Goal: Entertainment & Leisure: Consume media (video, audio)

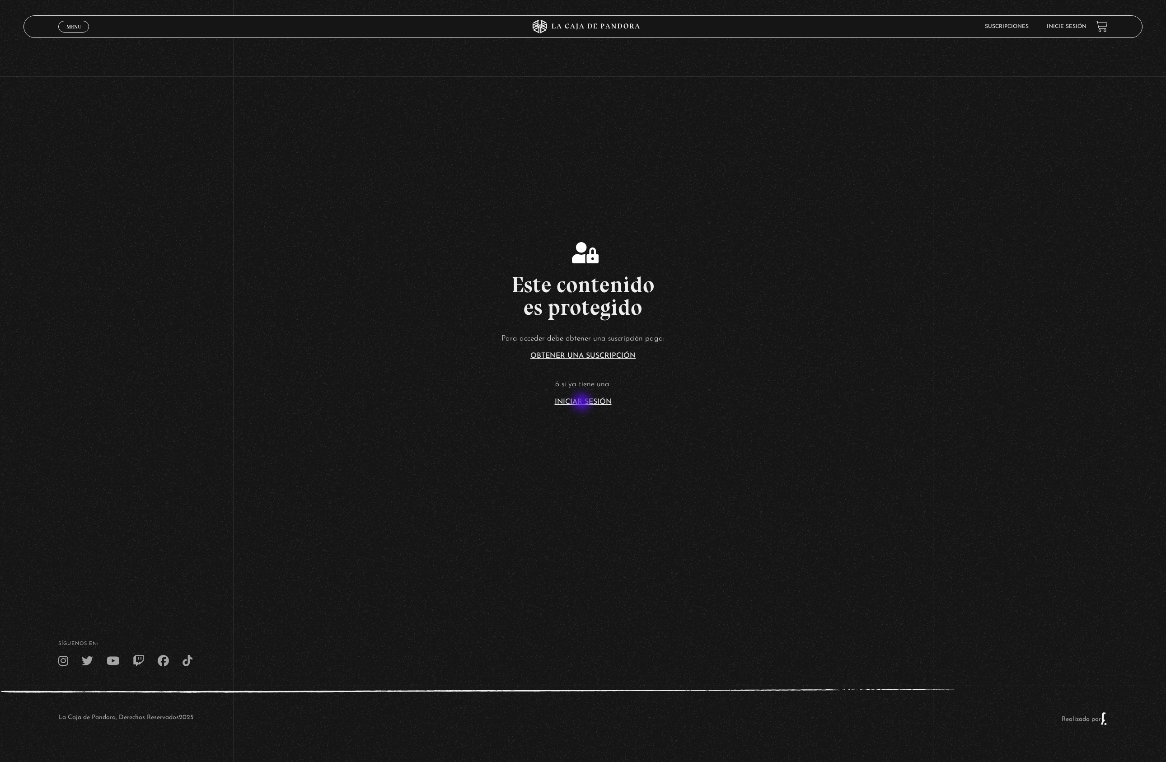
click at [516, 372] on link "Iniciar Sesión" at bounding box center [583, 401] width 57 height 7
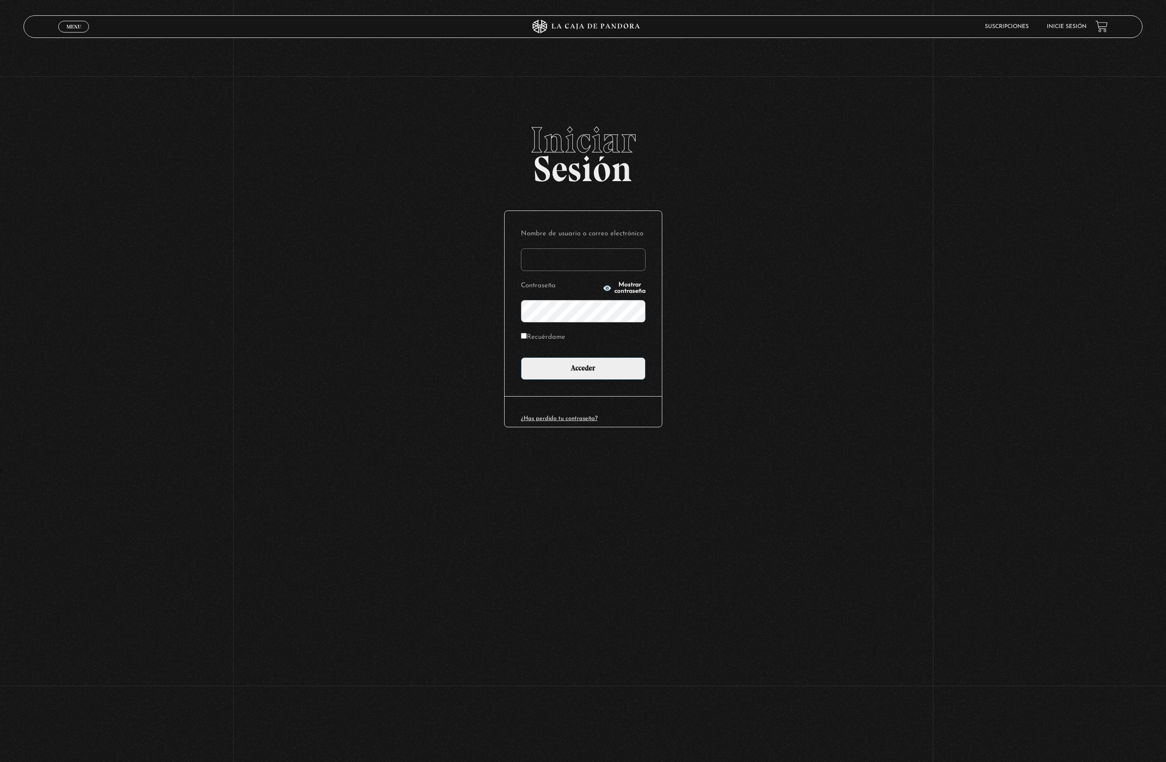
type input "[EMAIL_ADDRESS][DOMAIN_NAME]"
click at [583, 367] on input "Acceder" at bounding box center [583, 368] width 125 height 23
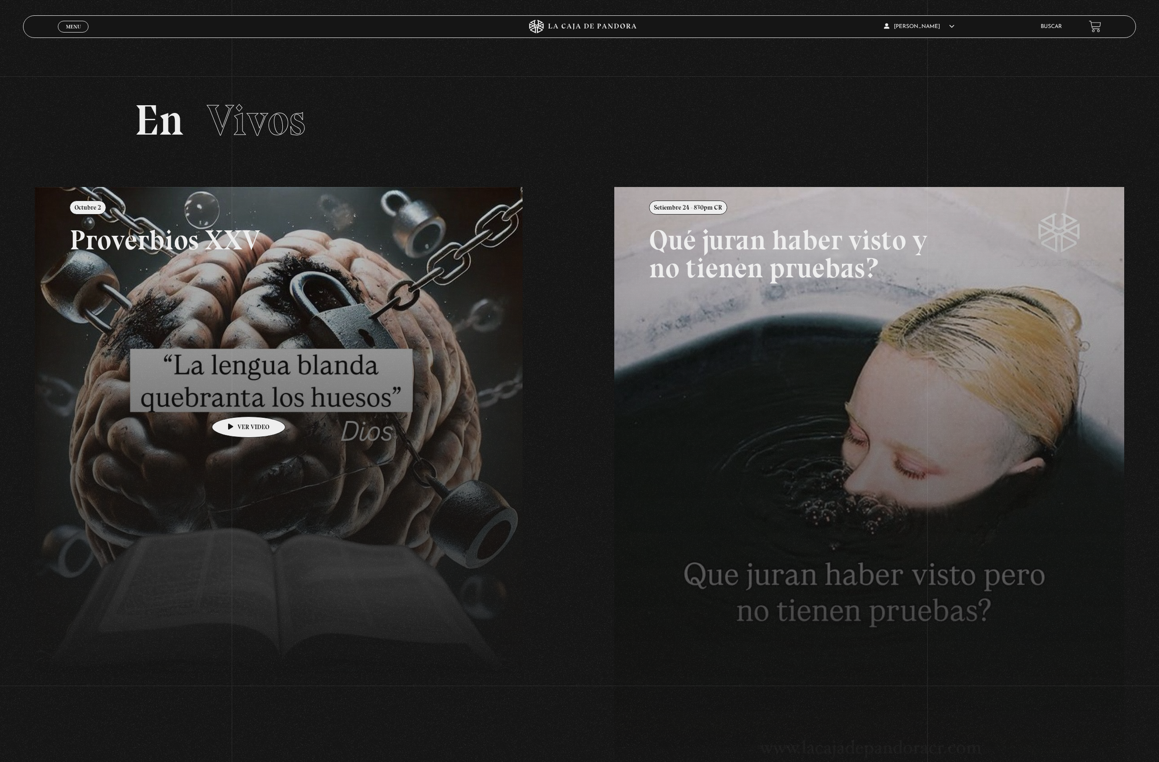
click at [234, 403] on link at bounding box center [614, 568] width 1159 height 762
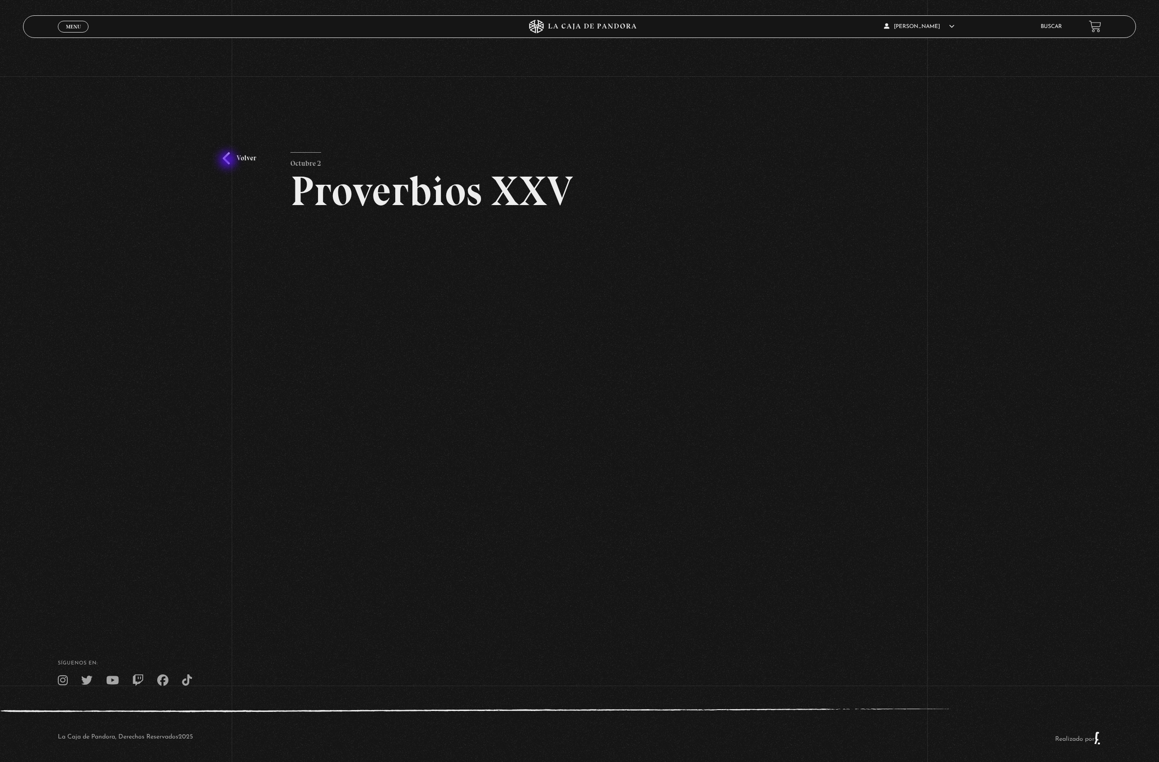
click at [229, 161] on link "Volver" at bounding box center [239, 158] width 33 height 12
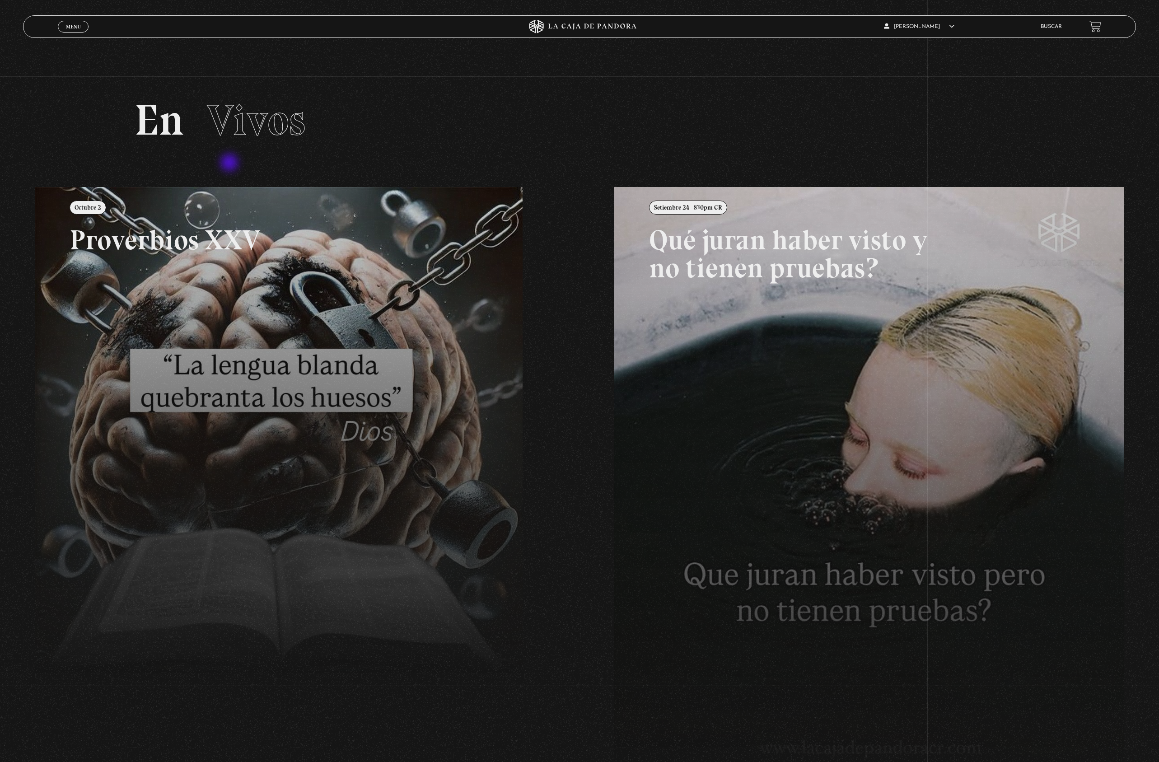
click at [231, 164] on section "En Vivos" at bounding box center [579, 131] width 1159 height 111
click at [260, 351] on link at bounding box center [614, 568] width 1159 height 762
